Goal: Task Accomplishment & Management: Complete application form

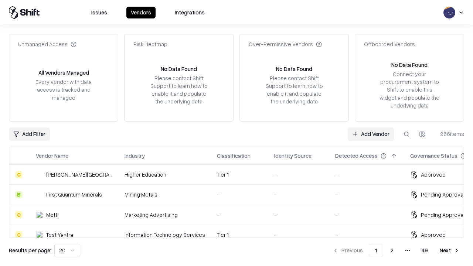
click at [371, 134] on link "Add Vendor" at bounding box center [371, 134] width 46 height 13
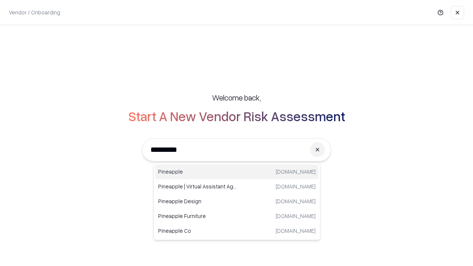
click at [237, 172] on div "Pineapple [DOMAIN_NAME]" at bounding box center [236, 172] width 163 height 15
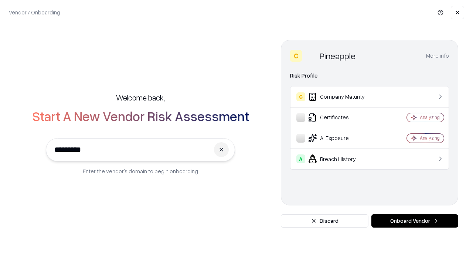
type input "*********"
click at [415, 221] on button "Onboard Vendor" at bounding box center [415, 220] width 87 height 13
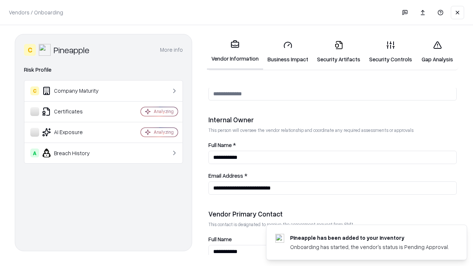
scroll to position [383, 0]
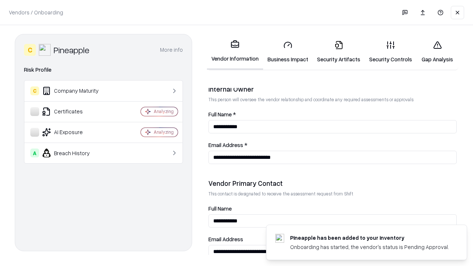
click at [288, 52] on link "Business Impact" at bounding box center [288, 52] width 50 height 34
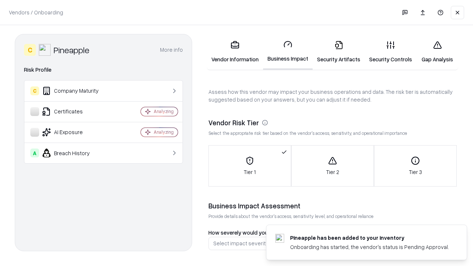
click at [437, 52] on link "Gap Analysis" at bounding box center [438, 52] width 42 height 34
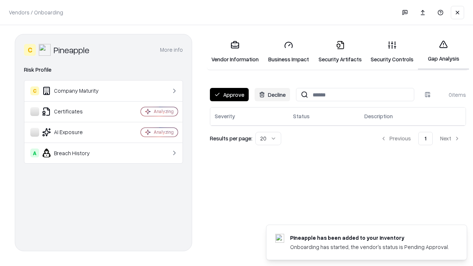
click at [229, 95] on button "Approve" at bounding box center [229, 94] width 39 height 13
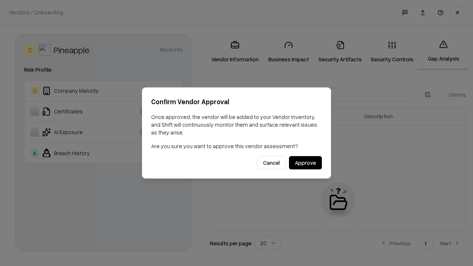
click at [305, 163] on button "Approve" at bounding box center [305, 162] width 33 height 13
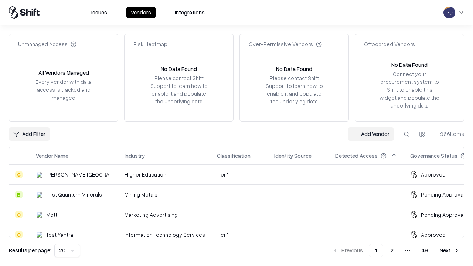
type input "*********"
click at [371, 134] on link "Add Vendor" at bounding box center [371, 134] width 46 height 13
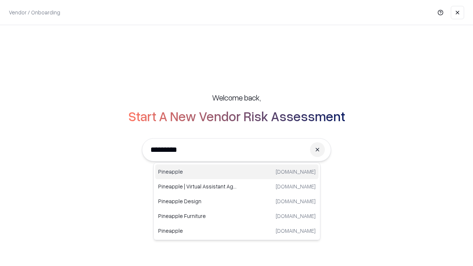
click at [237, 172] on div "Pineapple [DOMAIN_NAME]" at bounding box center [236, 172] width 163 height 15
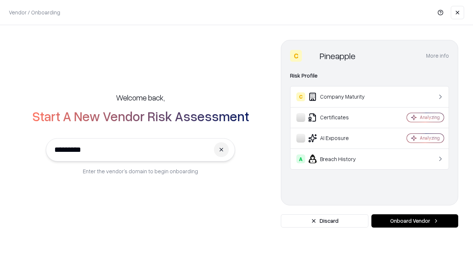
type input "*********"
click at [415, 221] on button "Onboard Vendor" at bounding box center [415, 220] width 87 height 13
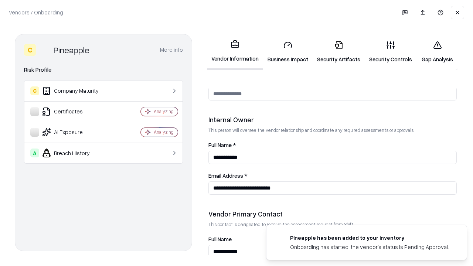
scroll to position [383, 0]
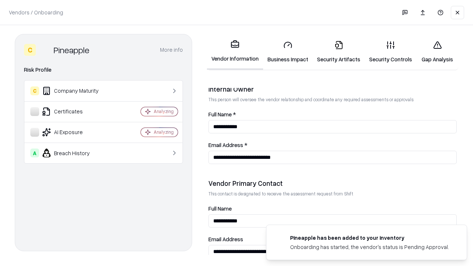
click at [437, 52] on link "Gap Analysis" at bounding box center [438, 52] width 42 height 34
